Goal: Task Accomplishment & Management: Manage account settings

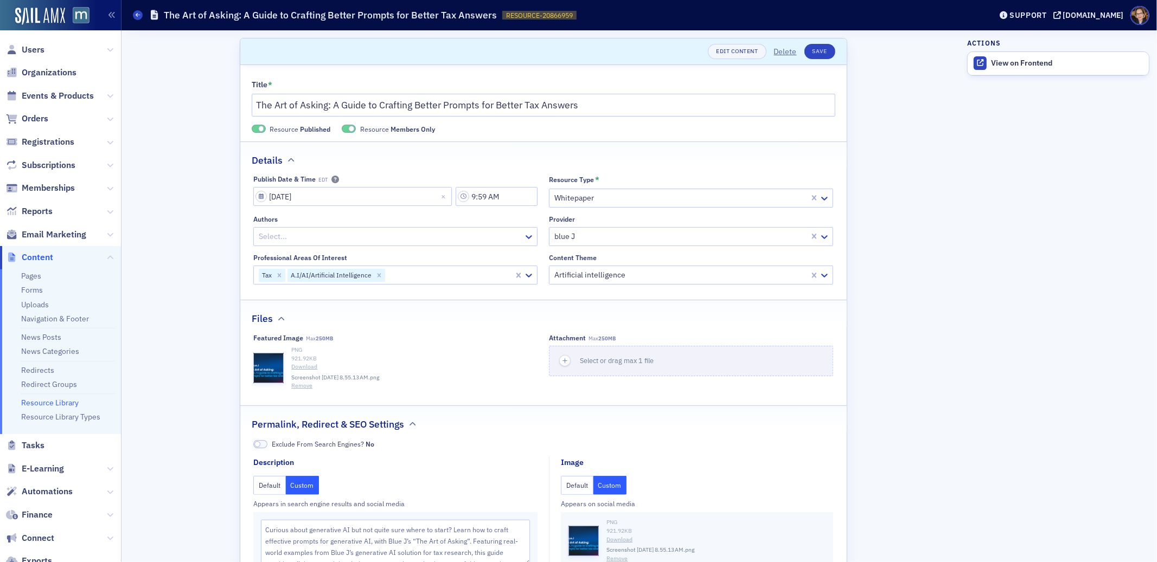
scroll to position [156, 0]
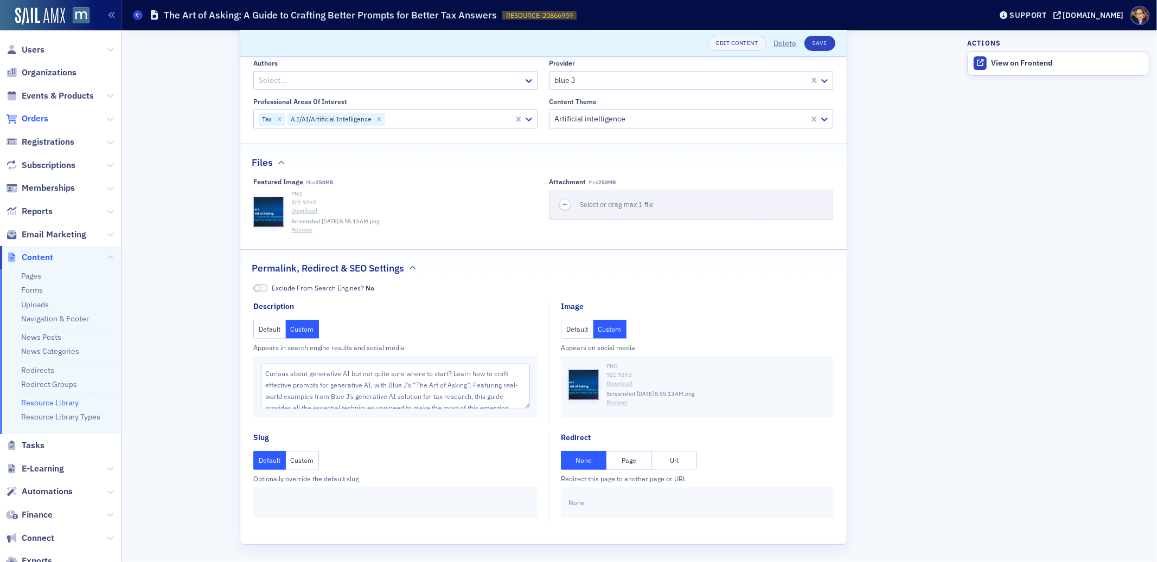
click at [30, 117] on span "Orders" at bounding box center [35, 119] width 27 height 12
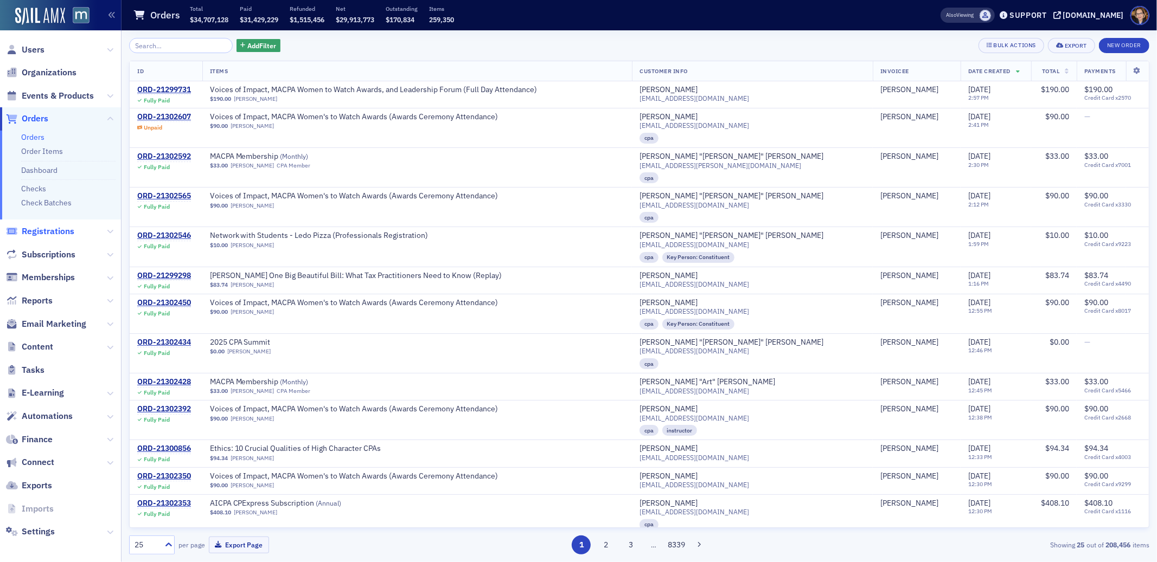
click at [38, 230] on span "Registrations" at bounding box center [48, 232] width 53 height 12
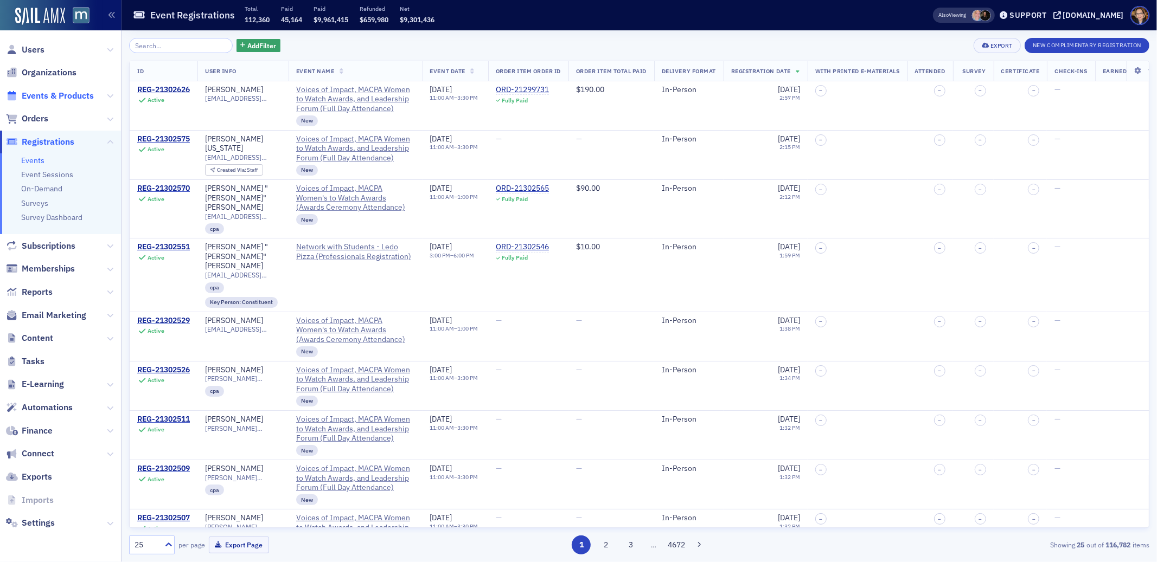
click at [47, 95] on span "Events & Products" at bounding box center [58, 96] width 72 height 12
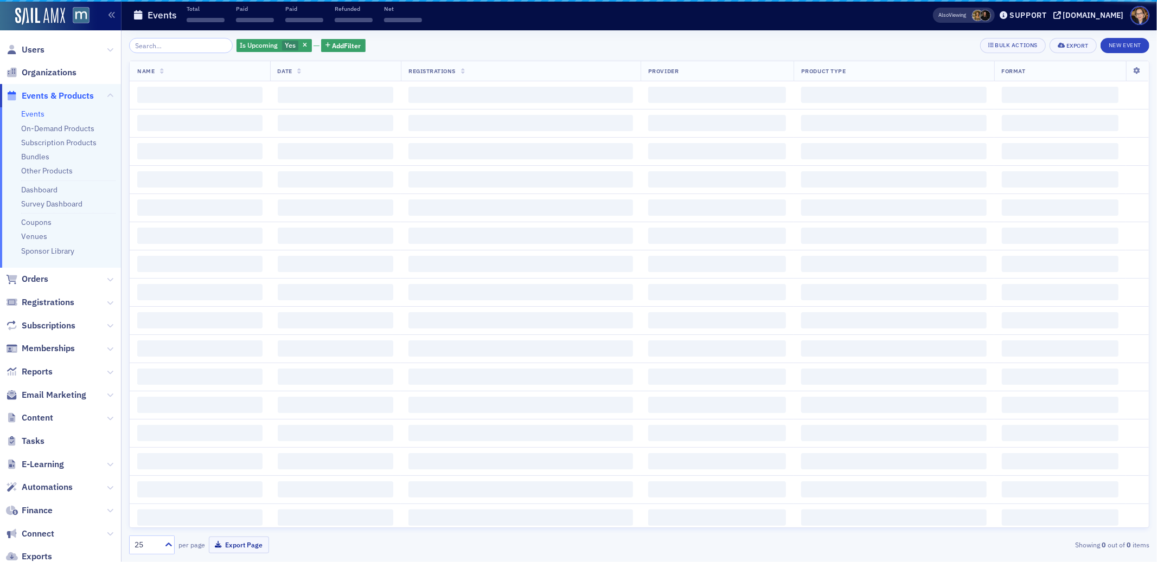
click at [164, 44] on input "search" at bounding box center [181, 45] width 104 height 15
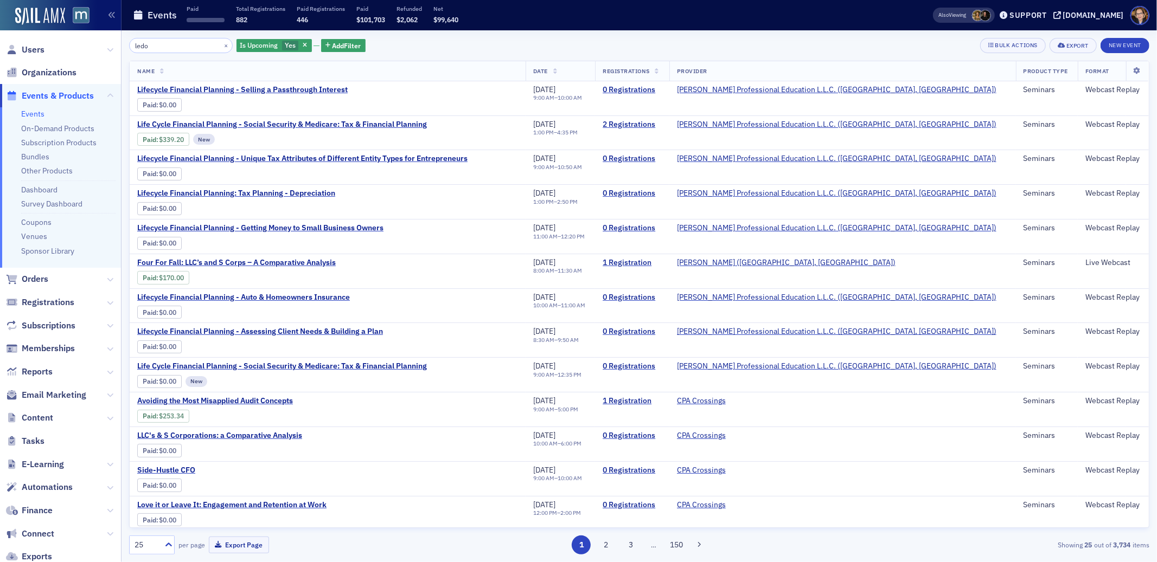
type input "ledo"
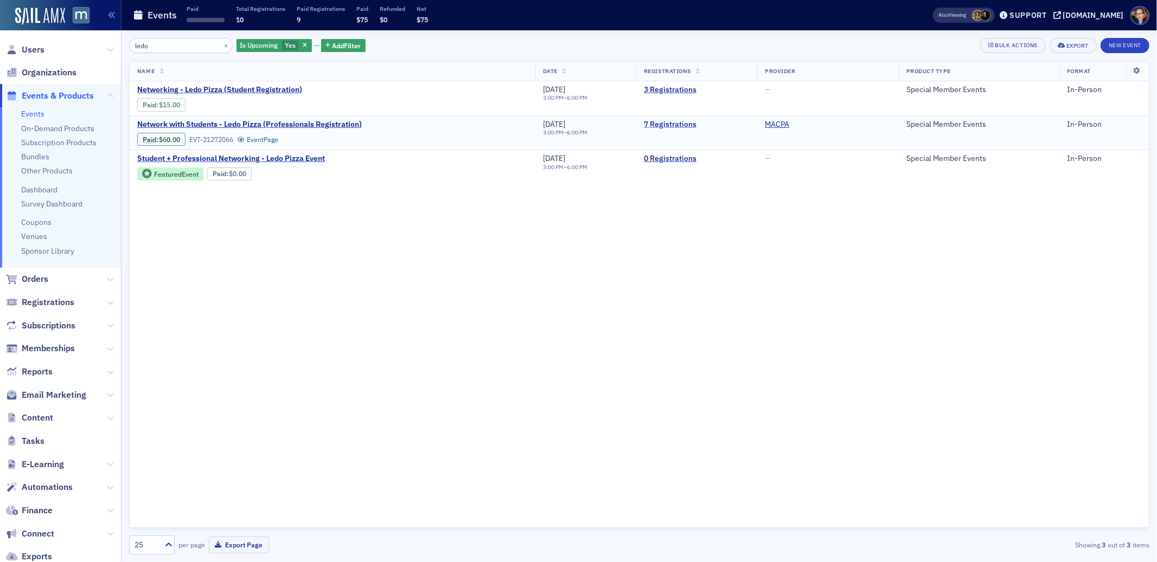
click at [664, 123] on link "7 Registrations" at bounding box center [697, 125] width 106 height 10
click at [674, 92] on link "3 Registrations" at bounding box center [697, 90] width 106 height 10
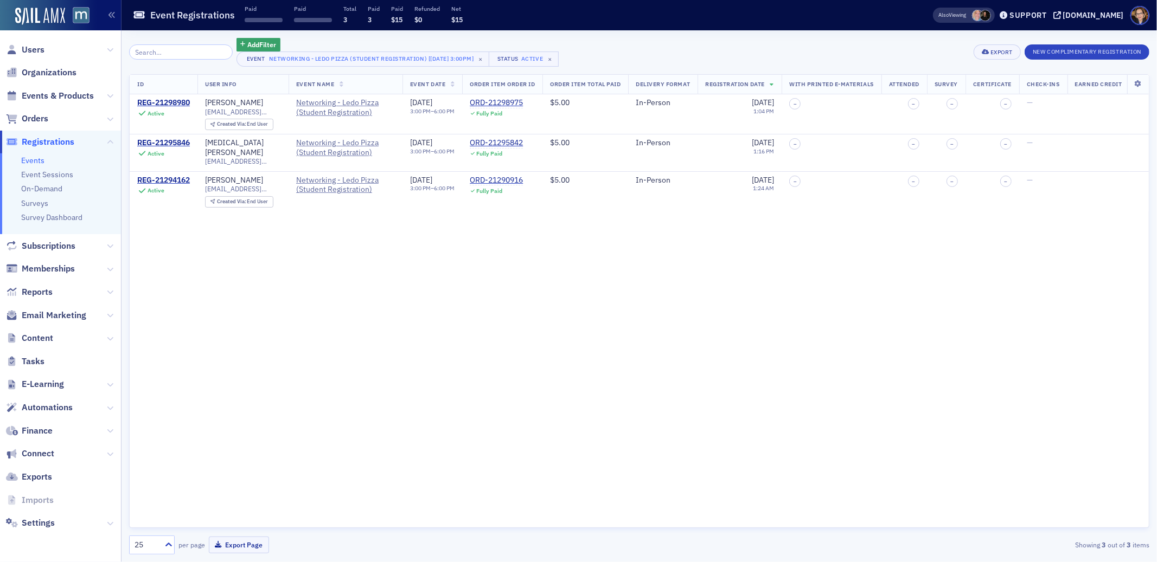
click at [863, 49] on div "Add Filter Event Networking - Ledo Pizza (Student Registration) [9/18/2025 3:00…" at bounding box center [639, 52] width 1020 height 29
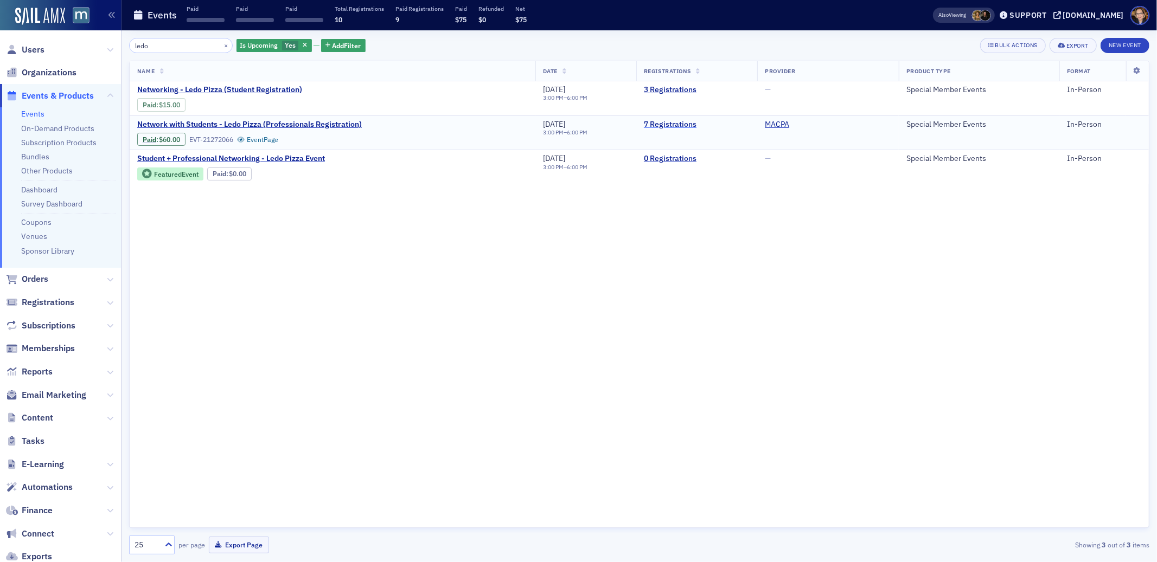
click at [662, 123] on link "7 Registrations" at bounding box center [697, 125] width 106 height 10
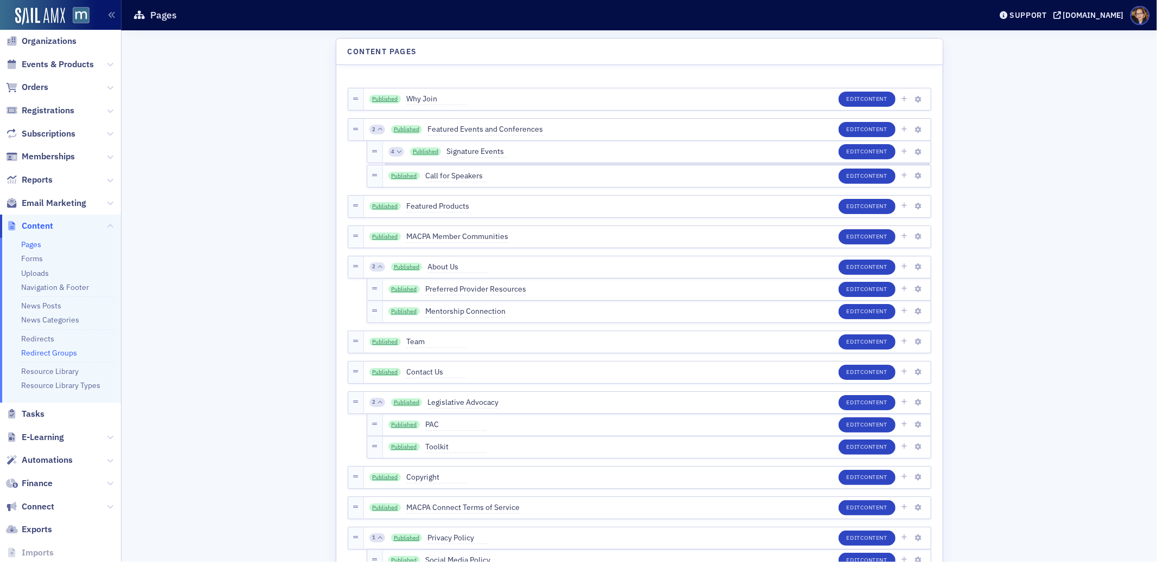
scroll to position [79, 0]
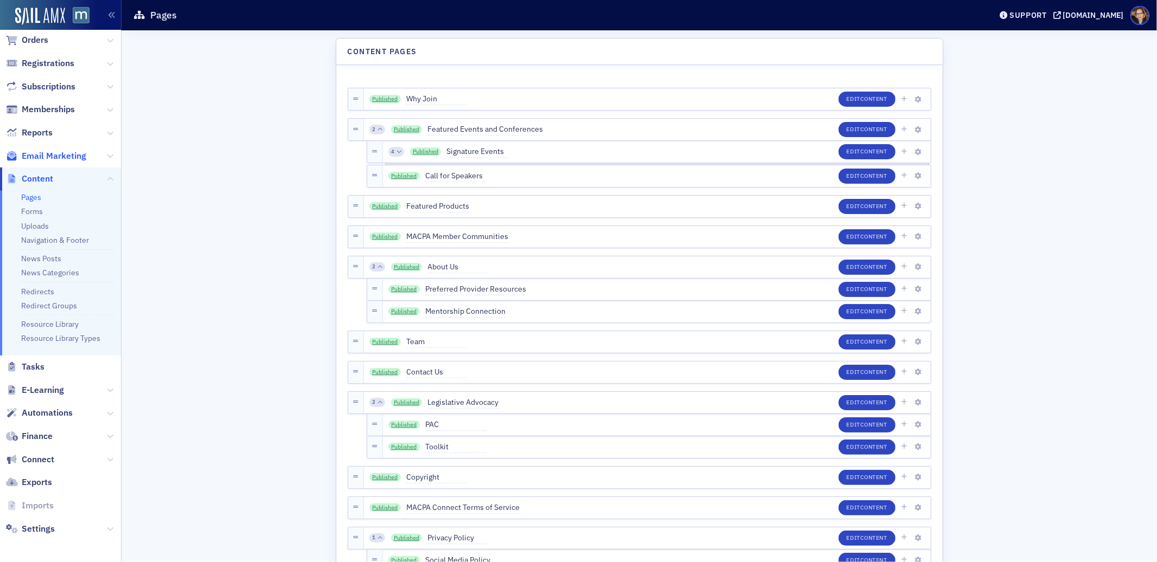
click at [43, 155] on span "Email Marketing" at bounding box center [54, 156] width 65 height 12
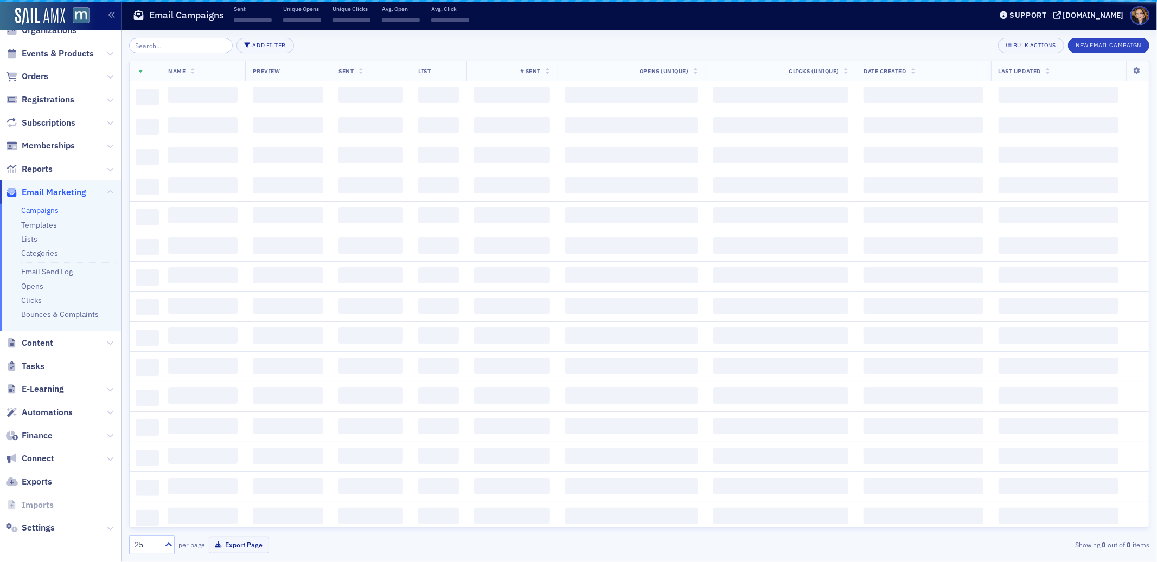
scroll to position [41, 0]
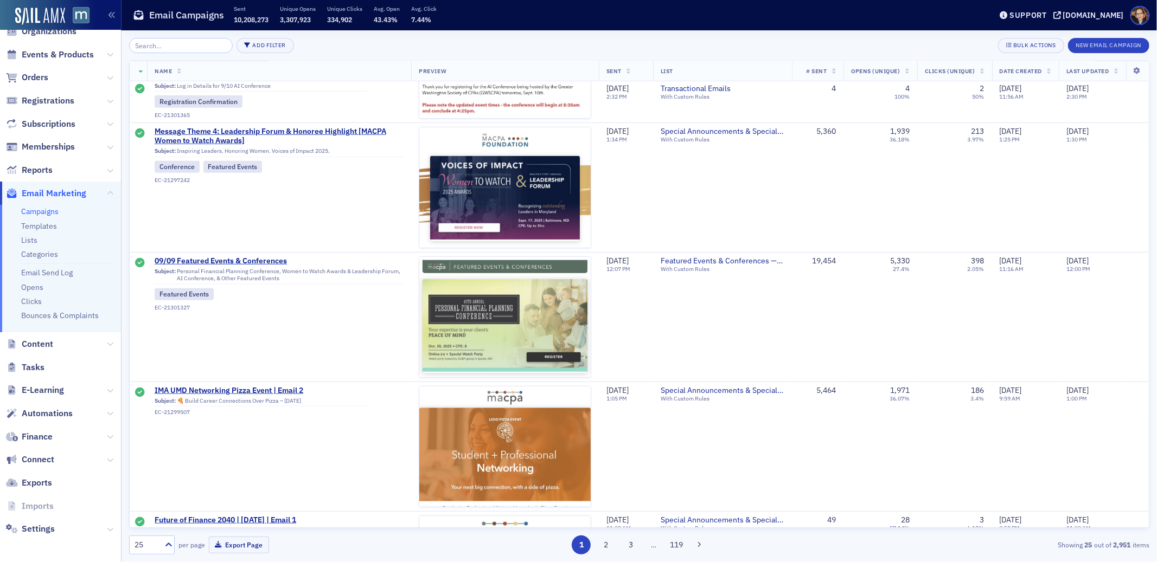
scroll to position [622, 0]
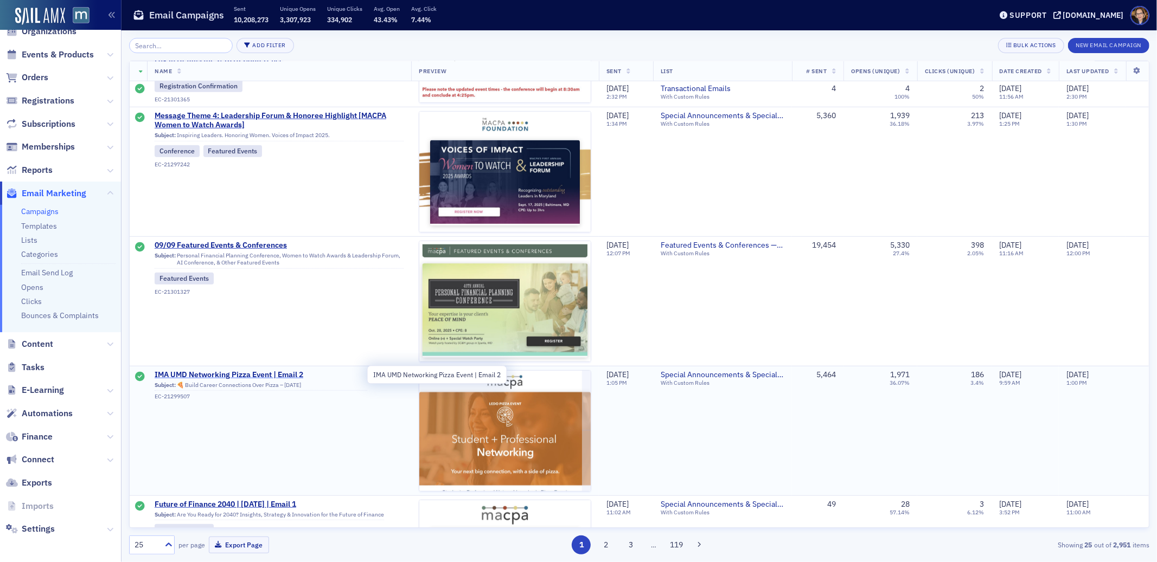
click at [278, 373] on span "IMA UMD Networking Pizza Event | Email 2" at bounding box center [261, 375] width 213 height 10
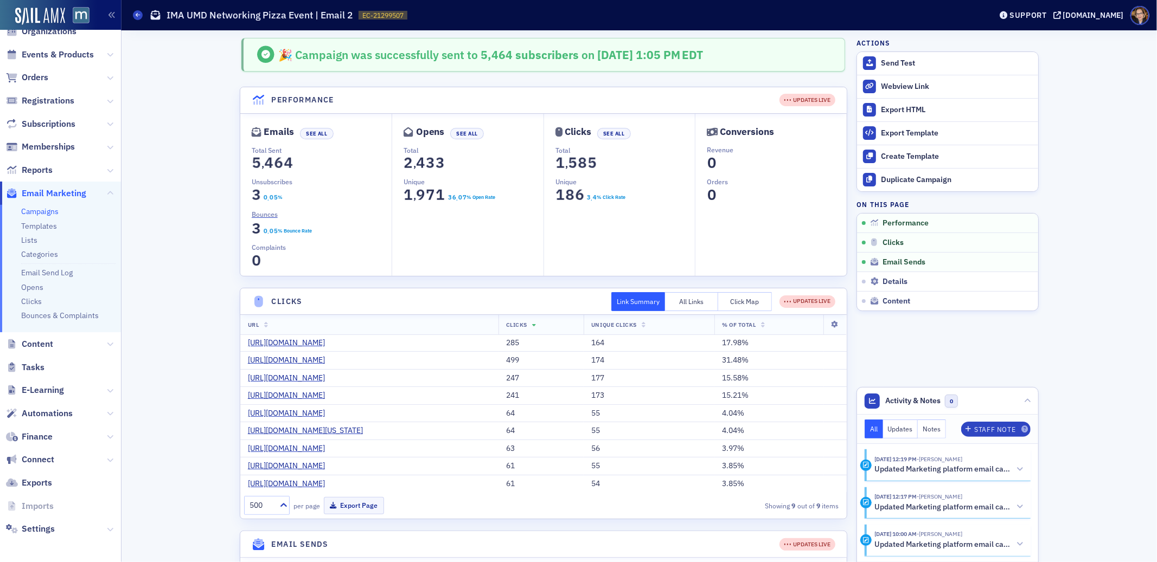
click at [741, 299] on button "Click Map" at bounding box center [745, 301] width 54 height 19
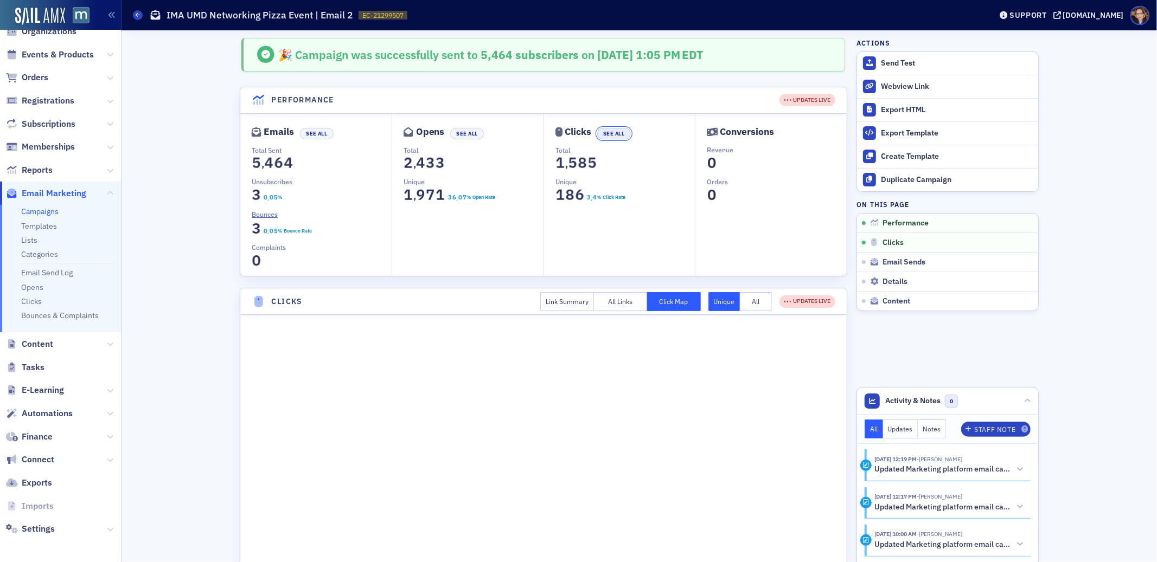
click at [607, 135] on button "See All" at bounding box center [614, 133] width 34 height 11
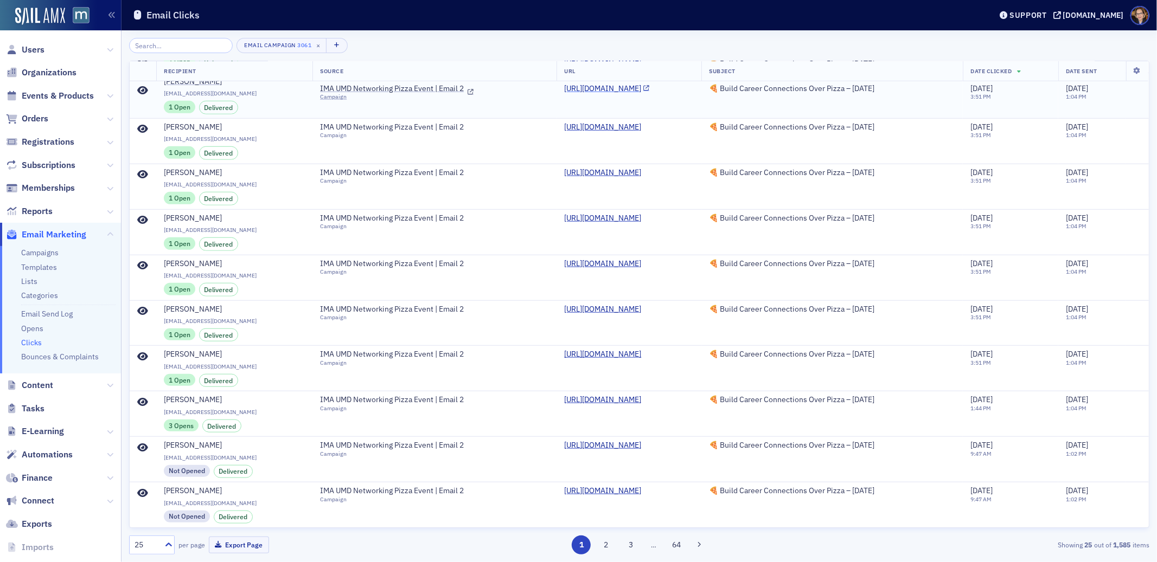
scroll to position [694, 0]
